Goal: Information Seeking & Learning: Learn about a topic

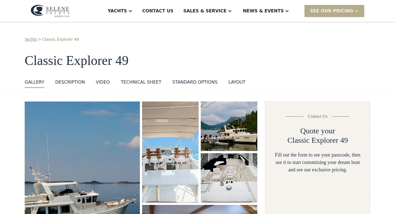
select select "**********"
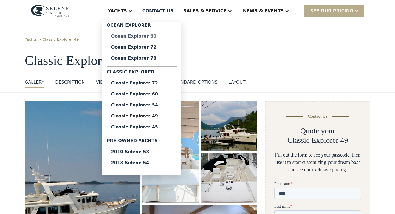
click at [140, 35] on div "Ocean Explorer 60" at bounding box center [142, 36] width 62 height 4
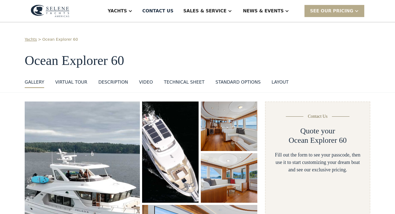
select select "**********"
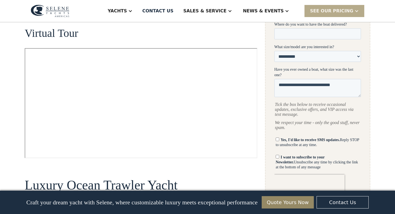
scroll to position [273, 0]
